Goal: Task Accomplishment & Management: Use online tool/utility

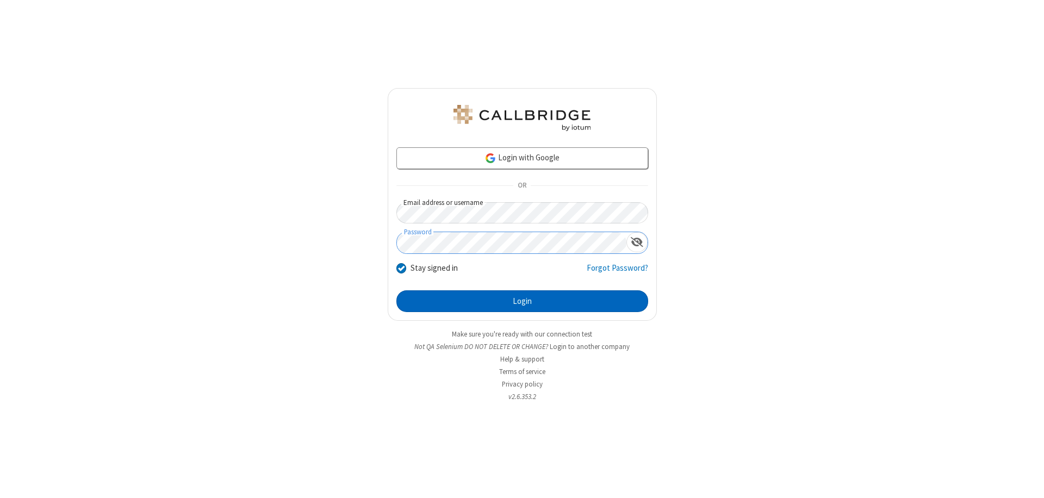
click at [522, 301] on button "Login" at bounding box center [522, 301] width 252 height 22
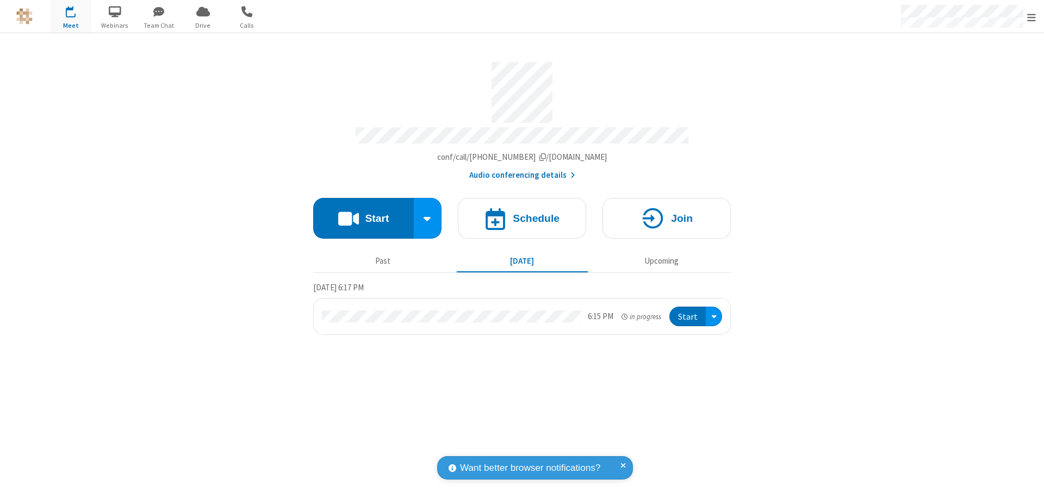
click at [363, 213] on button "Start" at bounding box center [363, 218] width 101 height 41
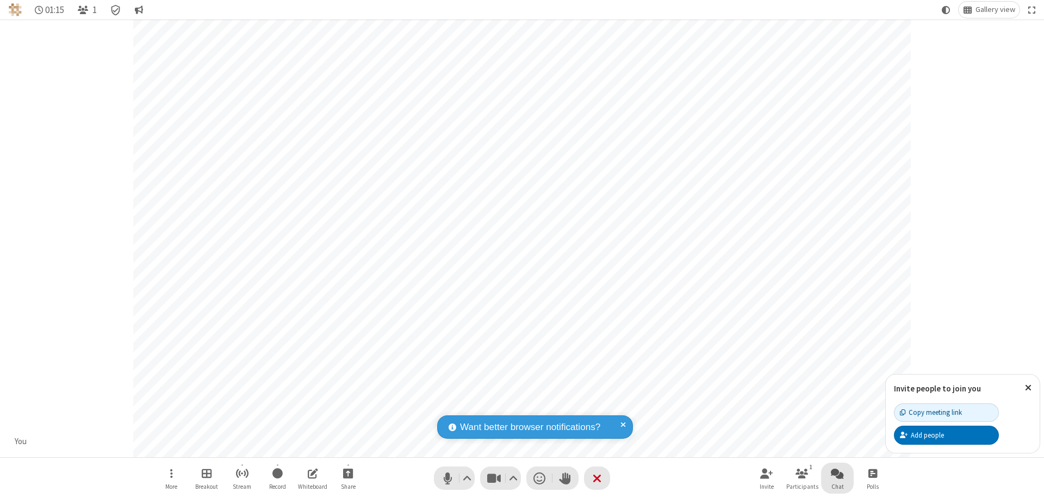
click at [837, 473] on span "Open chat" at bounding box center [836, 473] width 13 height 14
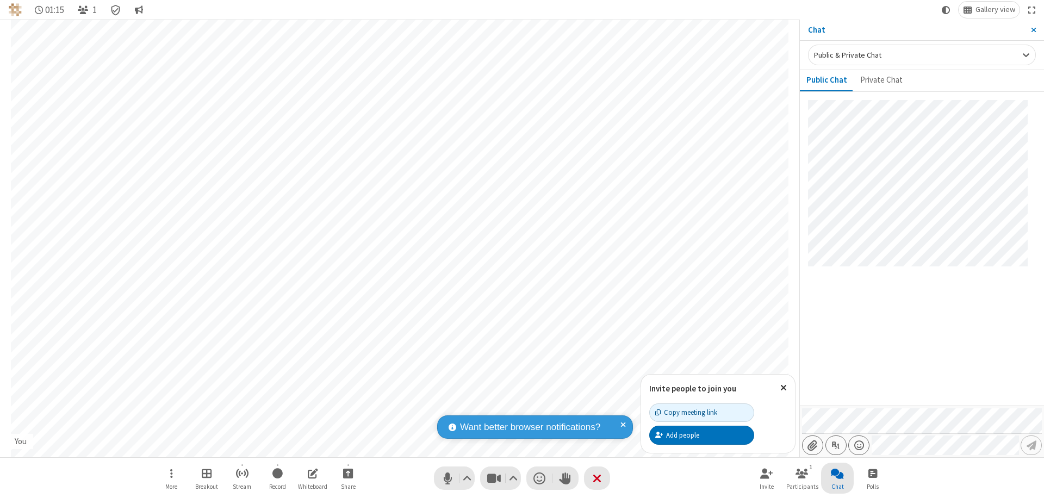
type input "C:\fakepath\doc_test.docx"
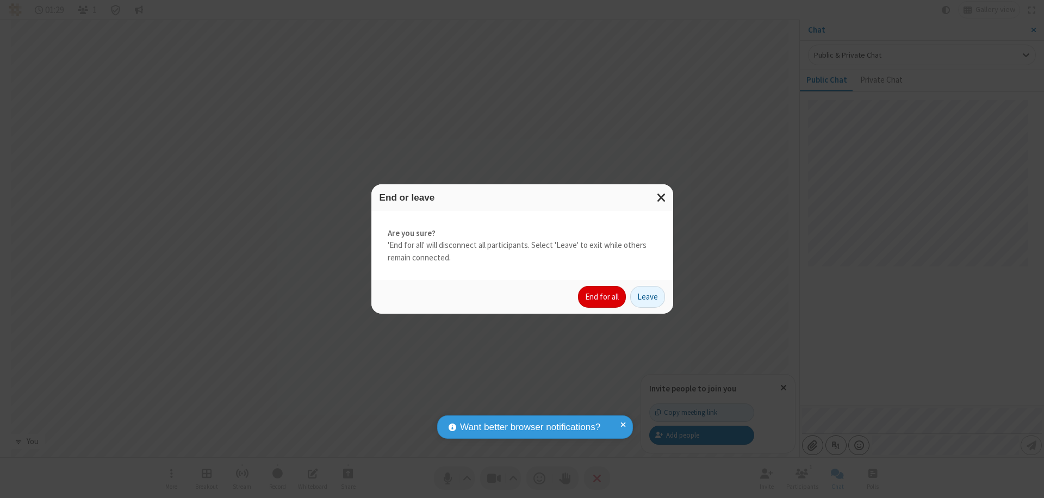
click at [602, 297] on button "End for all" at bounding box center [602, 297] width 48 height 22
